Goal: Information Seeking & Learning: Learn about a topic

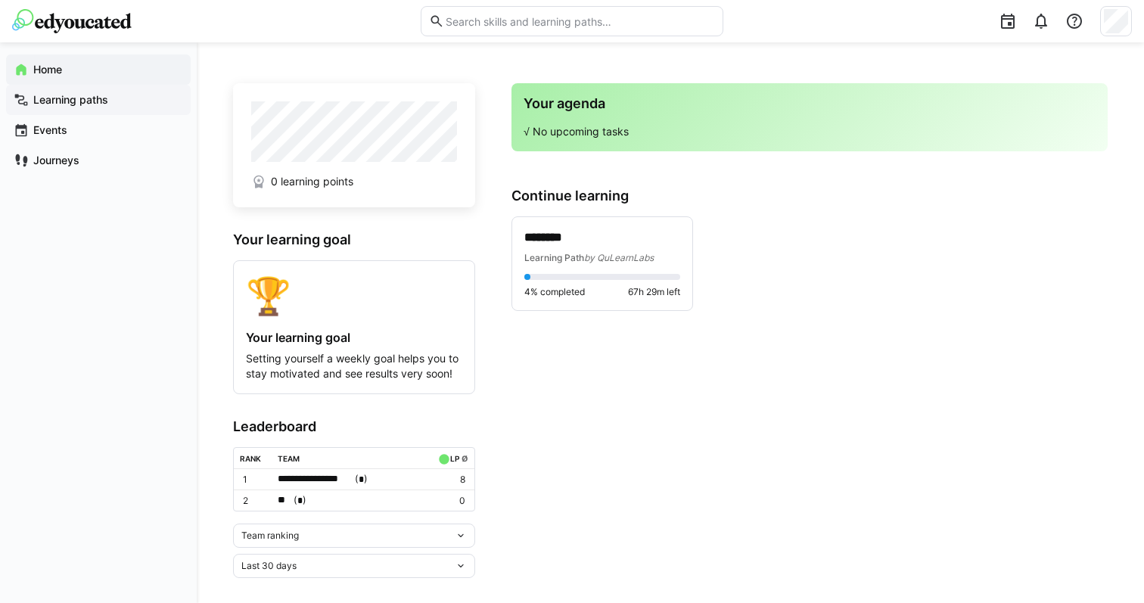
click at [110, 89] on div "Learning paths" at bounding box center [98, 100] width 185 height 30
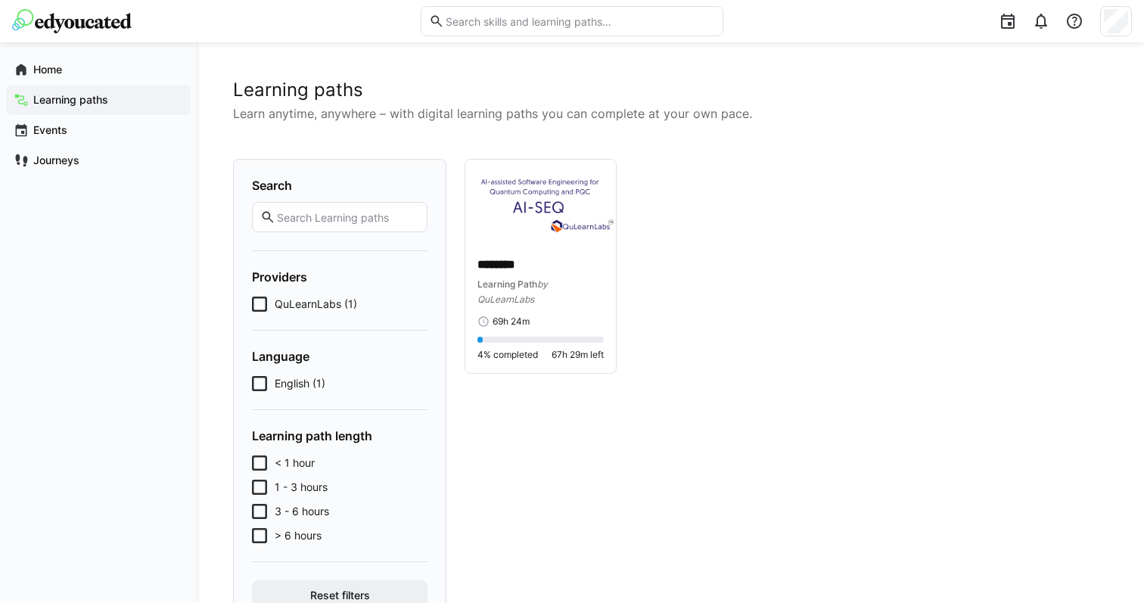
scroll to position [63, 0]
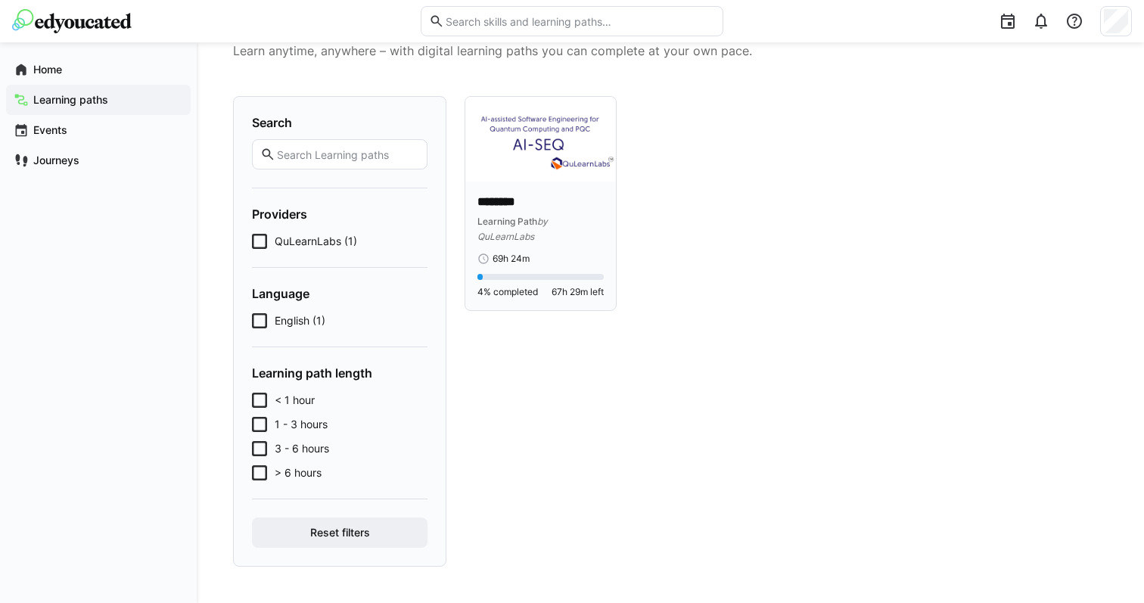
click at [528, 195] on p "********" at bounding box center [541, 202] width 126 height 17
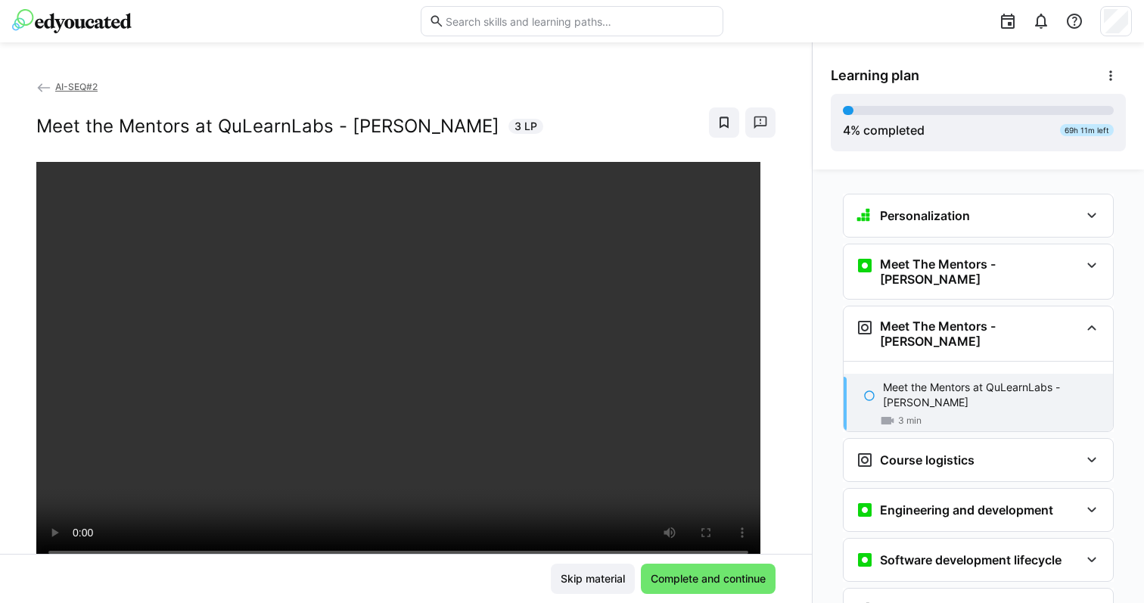
click at [54, 77] on div "AI-SEQ#2 Meet the Mentors at QuLearnLabs - [PERSON_NAME] 3 LP Skip material Com…" at bounding box center [406, 322] width 812 height 561
click at [66, 89] on span "AI-SEQ#2" at bounding box center [76, 86] width 42 height 11
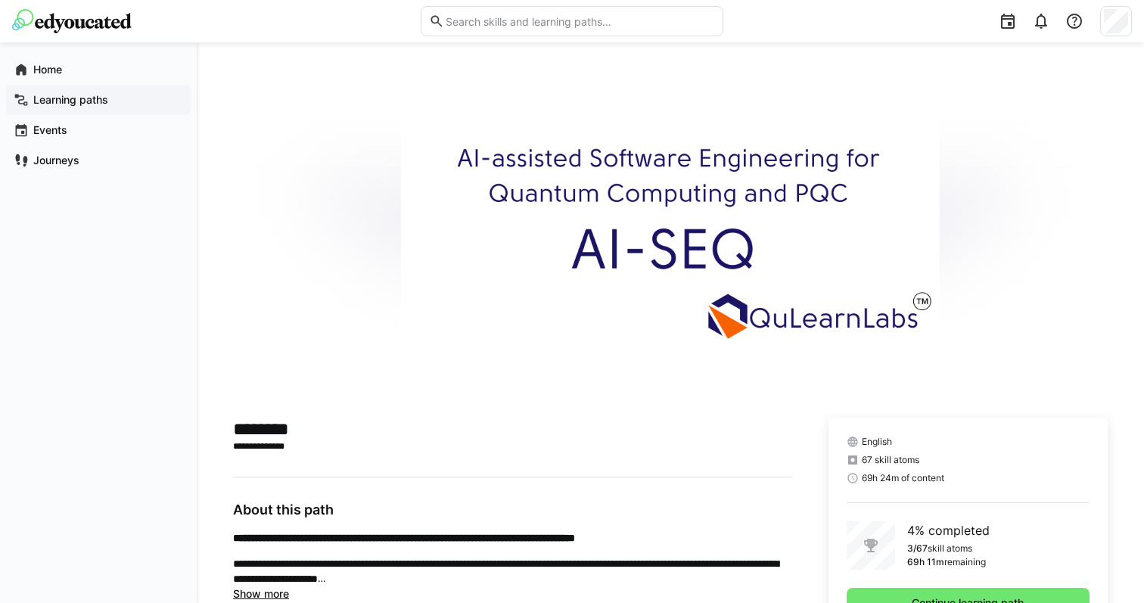
click at [132, 104] on span "Learning paths" at bounding box center [107, 99] width 152 height 15
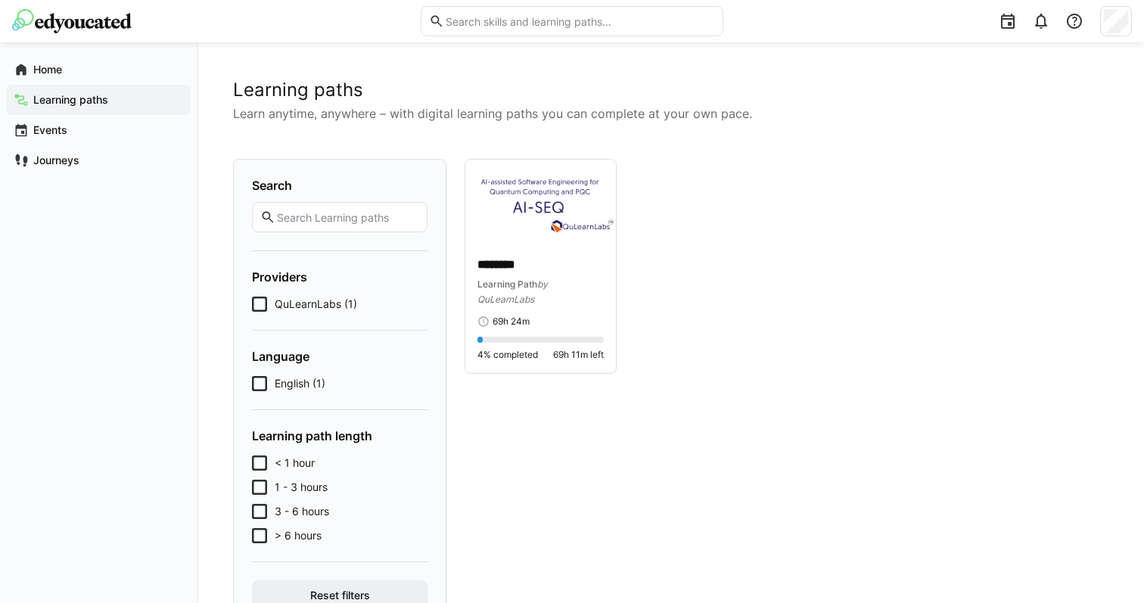
scroll to position [63, 0]
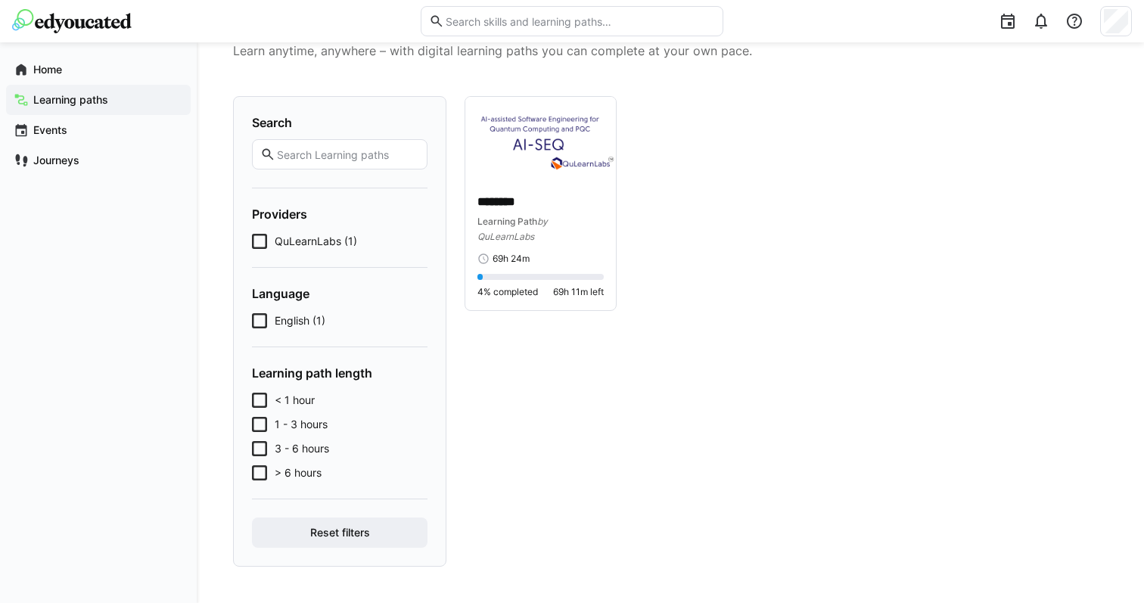
click at [258, 240] on icon at bounding box center [259, 241] width 15 height 15
click at [258, 316] on icon at bounding box center [259, 320] width 15 height 15
click at [257, 320] on icon at bounding box center [259, 320] width 15 height 15
click at [257, 394] on icon at bounding box center [259, 400] width 15 height 15
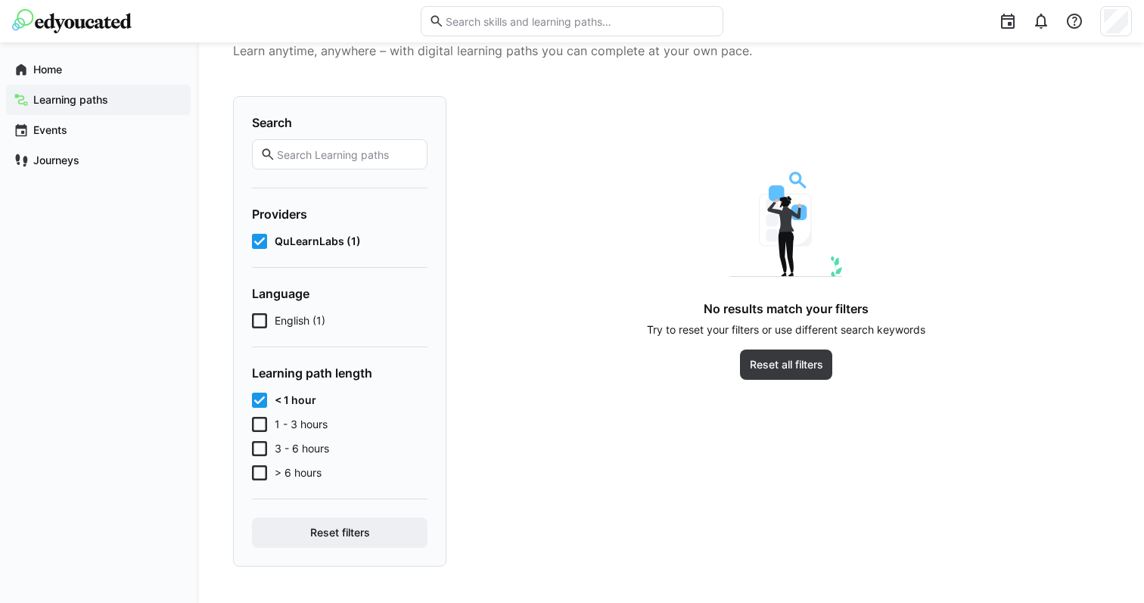
click at [257, 395] on icon at bounding box center [259, 400] width 15 height 15
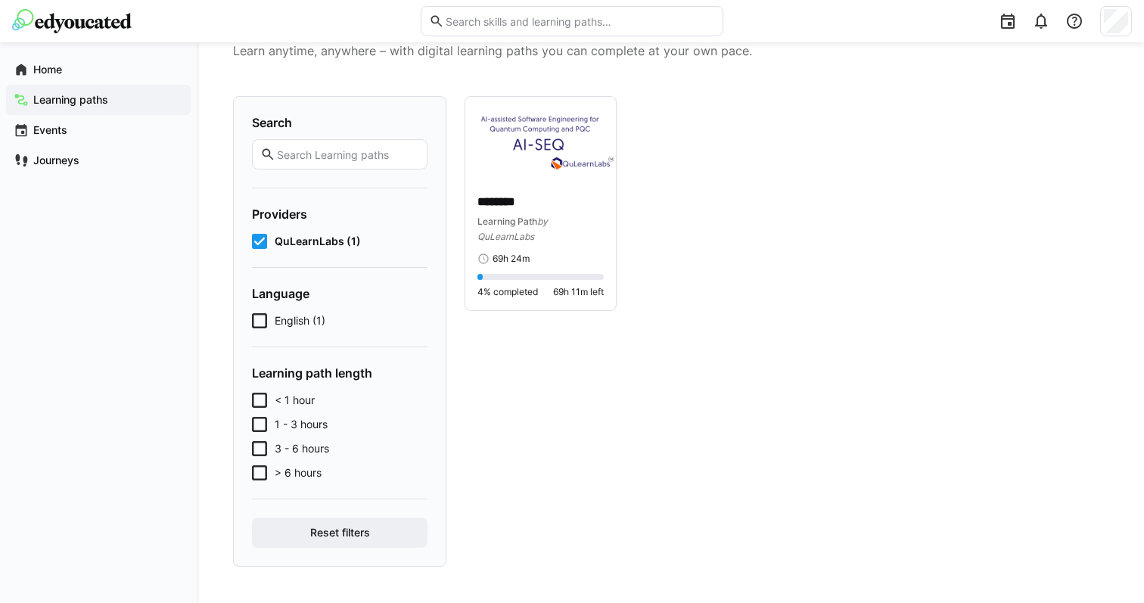
click at [263, 421] on icon at bounding box center [259, 424] width 15 height 15
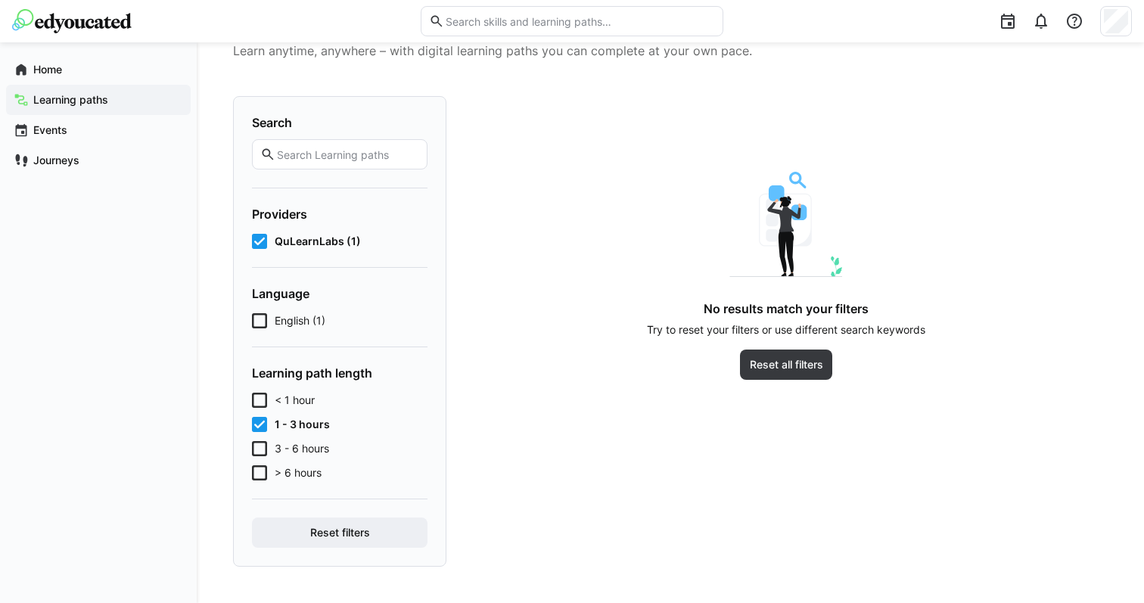
click at [263, 421] on icon at bounding box center [259, 424] width 15 height 15
